Goal: Connect with others: Participate in discussion

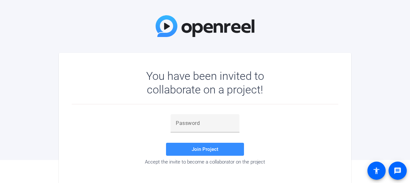
scroll to position [32, 0]
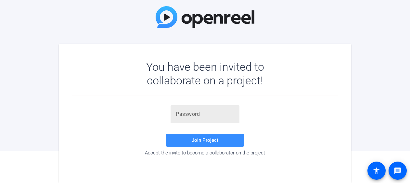
click at [186, 112] on input "text" at bounding box center [205, 114] width 58 height 8
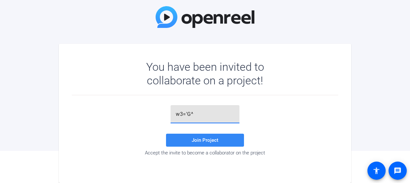
type input "w3='G^"
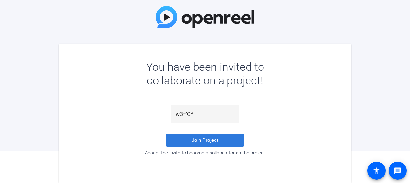
click at [228, 141] on span at bounding box center [205, 140] width 78 height 16
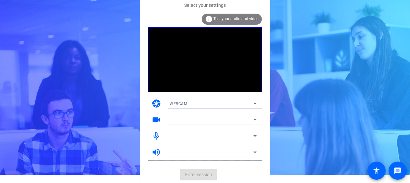
scroll to position [8, 0]
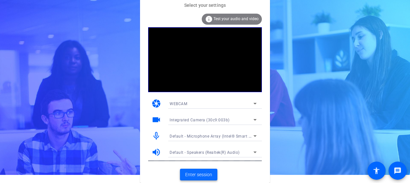
click at [201, 171] on span "Enter session" at bounding box center [198, 174] width 27 height 7
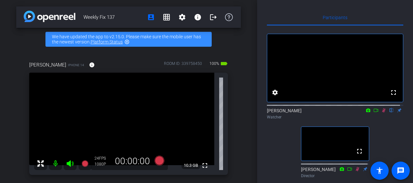
click at [381, 113] on icon at bounding box center [383, 110] width 5 height 5
